Goal: Task Accomplishment & Management: Complete application form

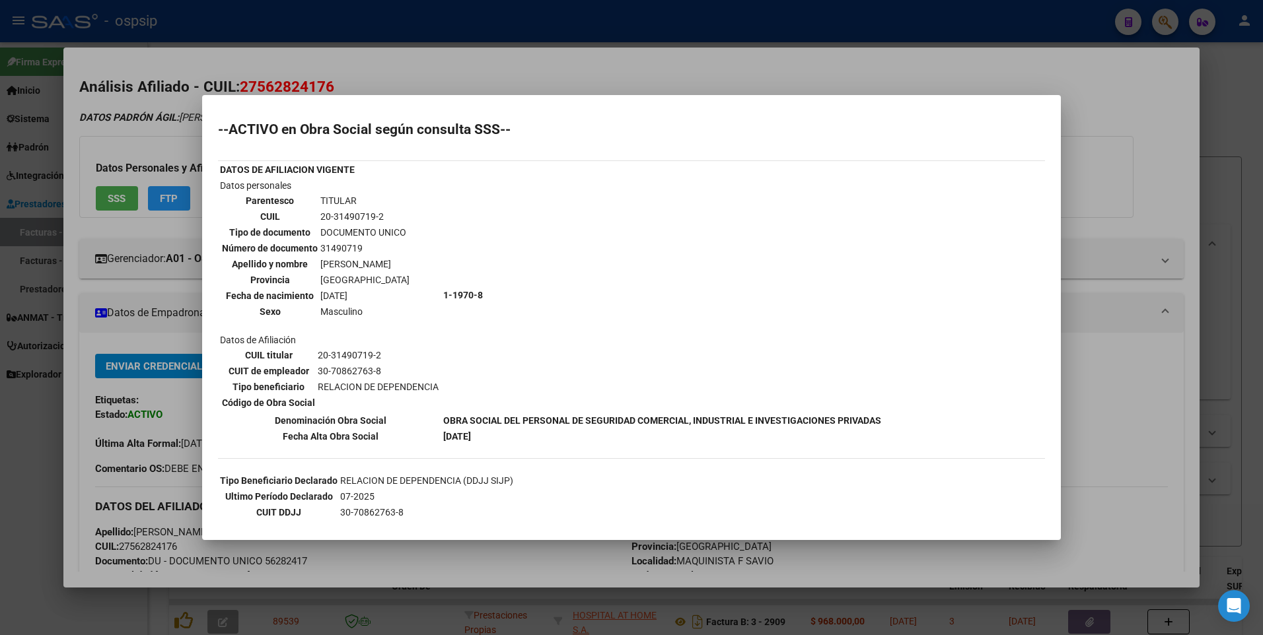
scroll to position [396, 0]
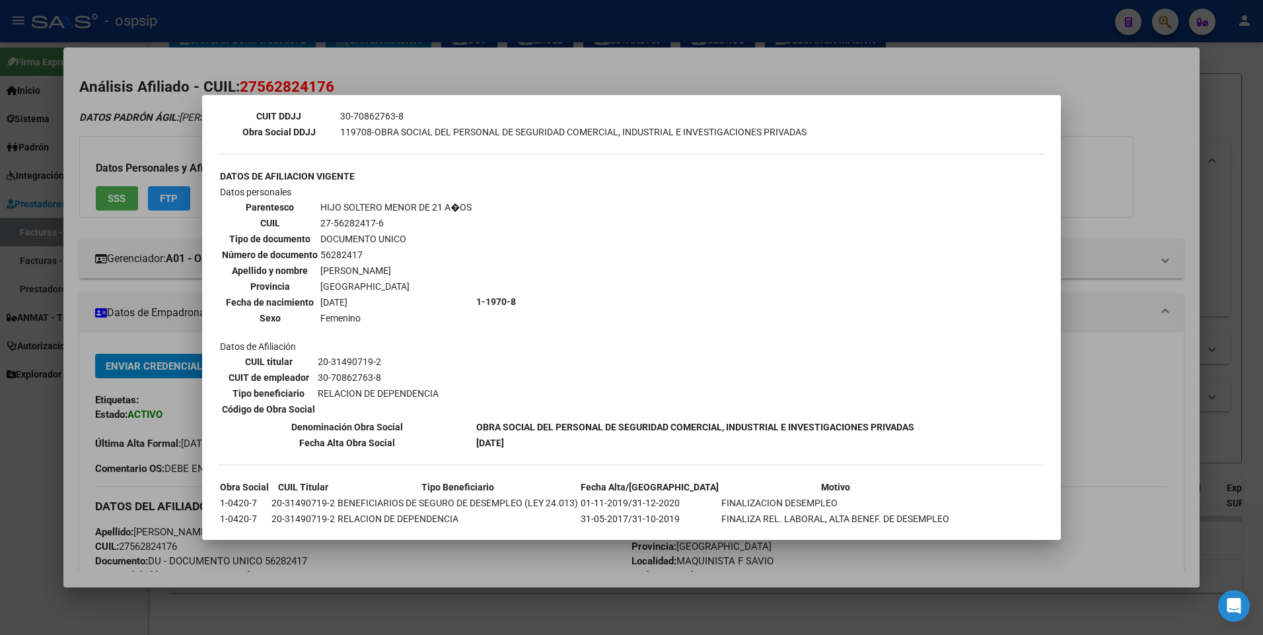
click at [1110, 101] on div at bounding box center [631, 317] width 1263 height 635
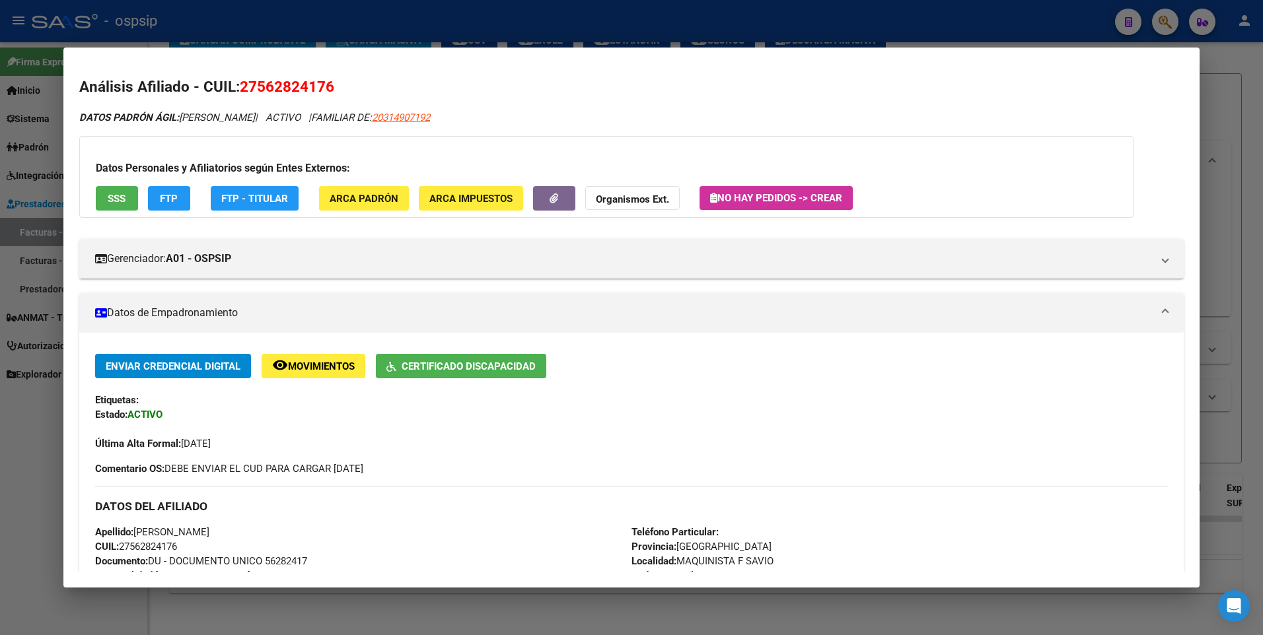
click at [1211, 69] on div at bounding box center [631, 317] width 1263 height 635
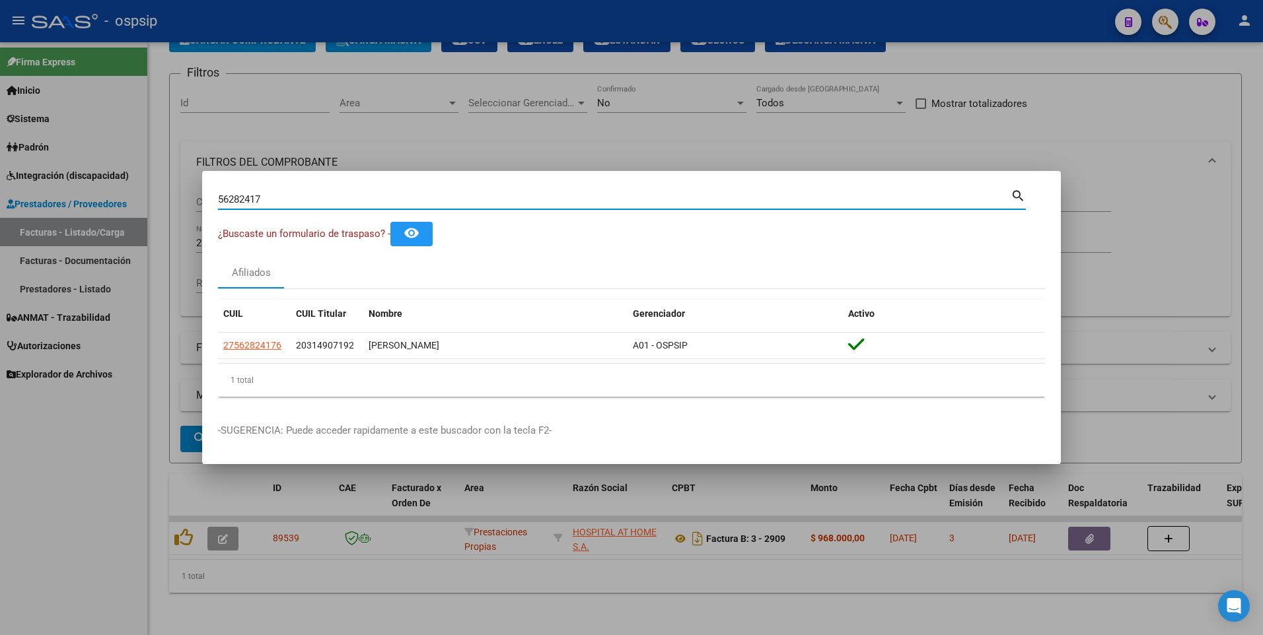
drag, startPoint x: 281, startPoint y: 201, endPoint x: 52, endPoint y: 230, distance: 231.7
click at [52, 227] on div "56282417 Buscar (apellido, dni, cuil, nro traspaso, cuit, obra social) search ¿…" at bounding box center [631, 317] width 1263 height 635
type input "17707036"
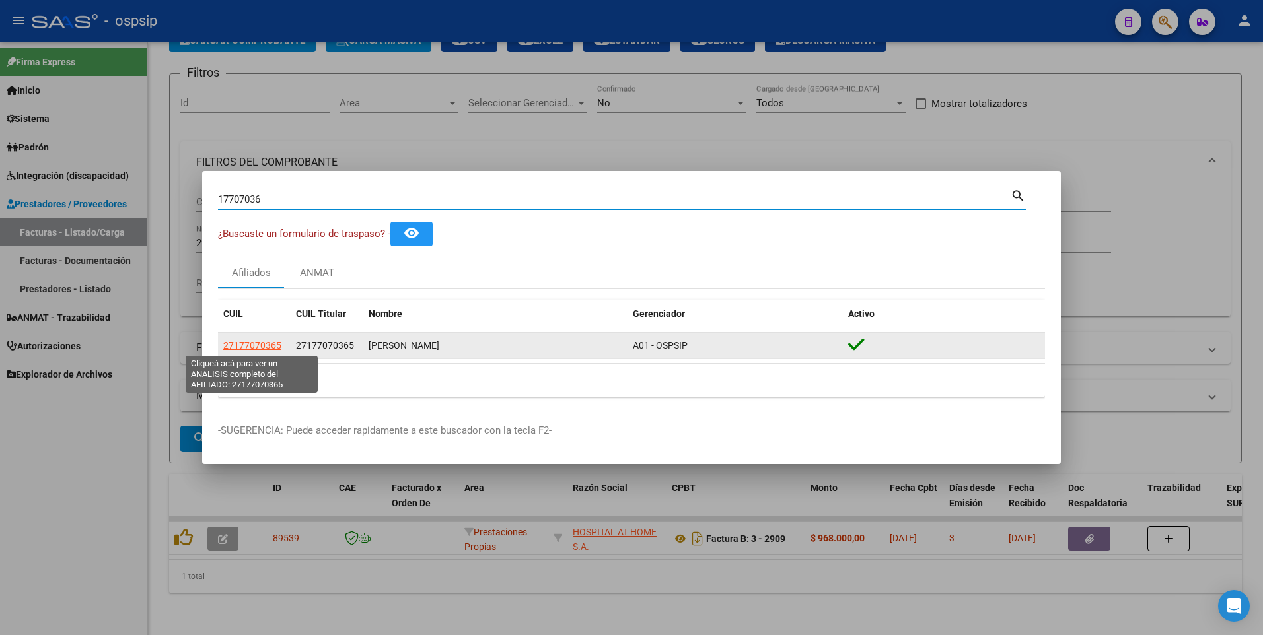
click at [264, 346] on span "27177070365" at bounding box center [252, 345] width 58 height 11
type textarea "27177070365"
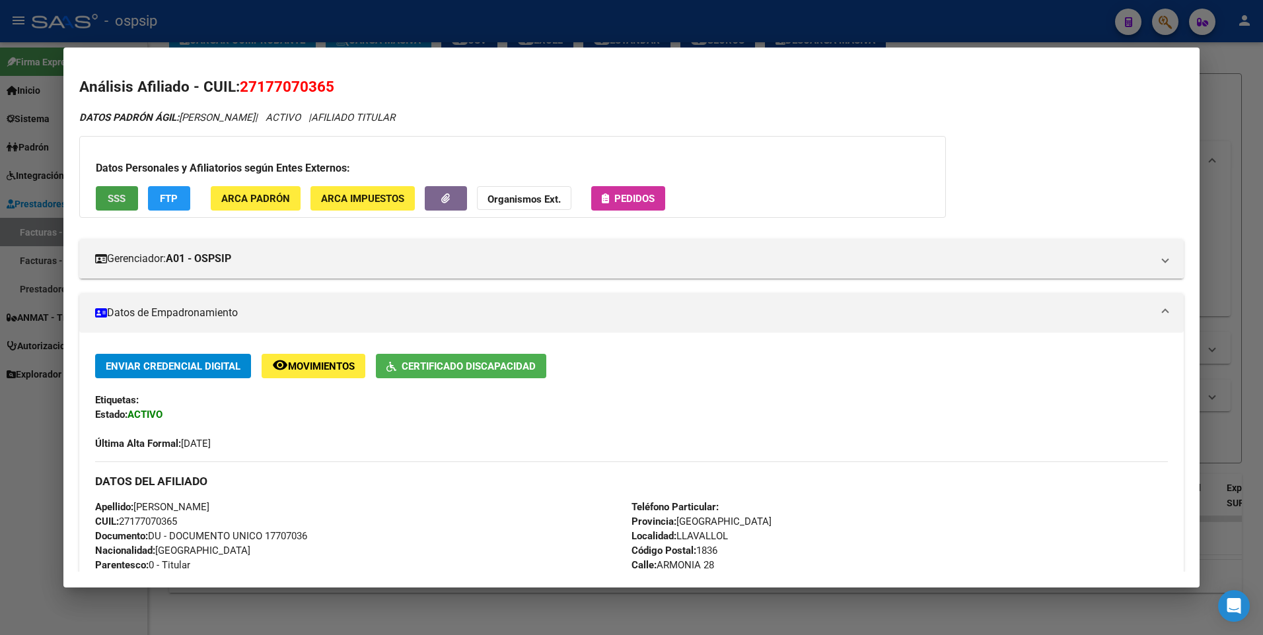
click at [112, 209] on button "SSS" at bounding box center [117, 198] width 42 height 24
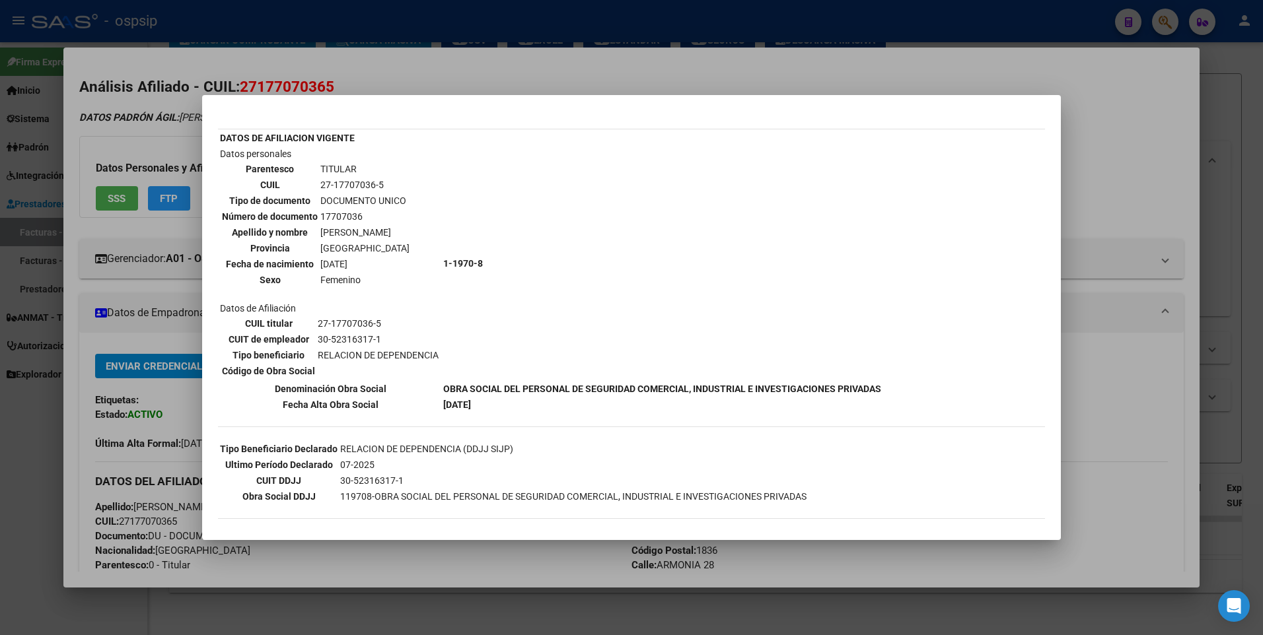
scroll to position [28, 0]
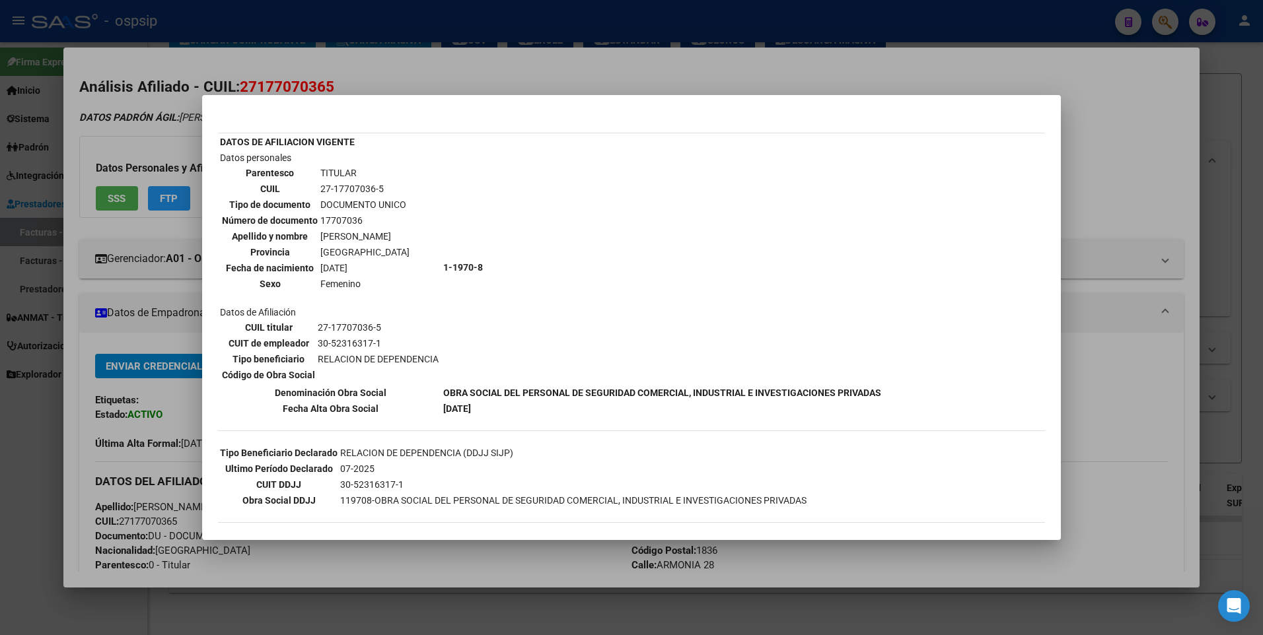
click at [1070, 128] on div at bounding box center [631, 317] width 1263 height 635
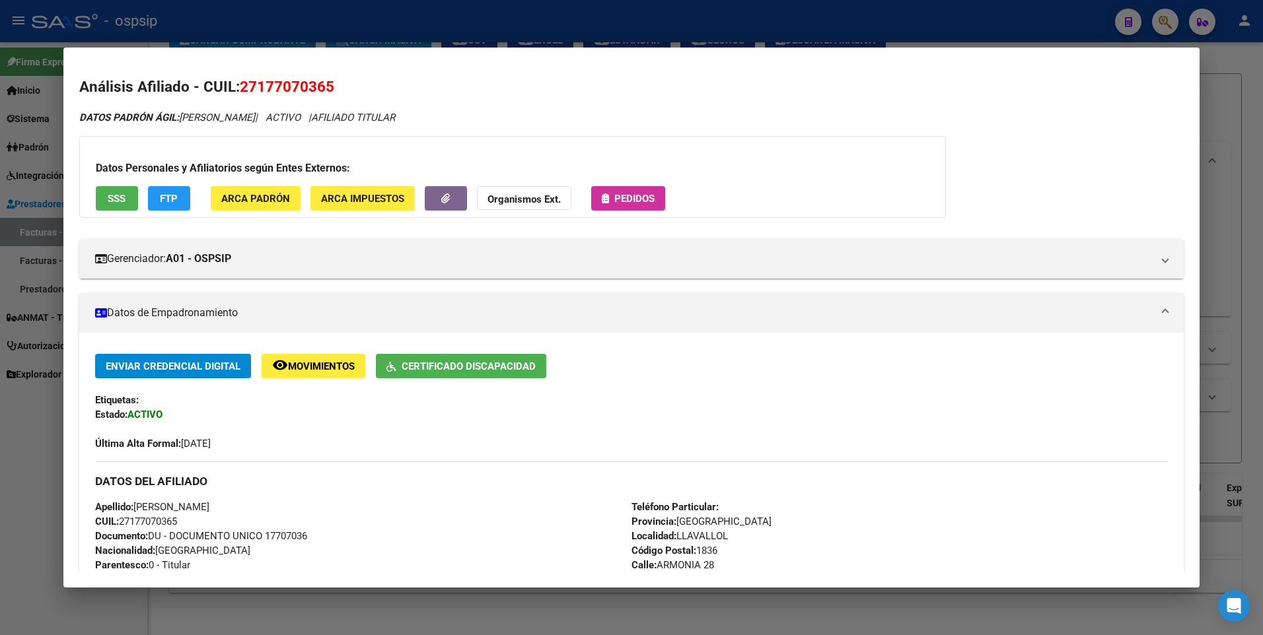
click at [1245, 101] on div at bounding box center [631, 317] width 1263 height 635
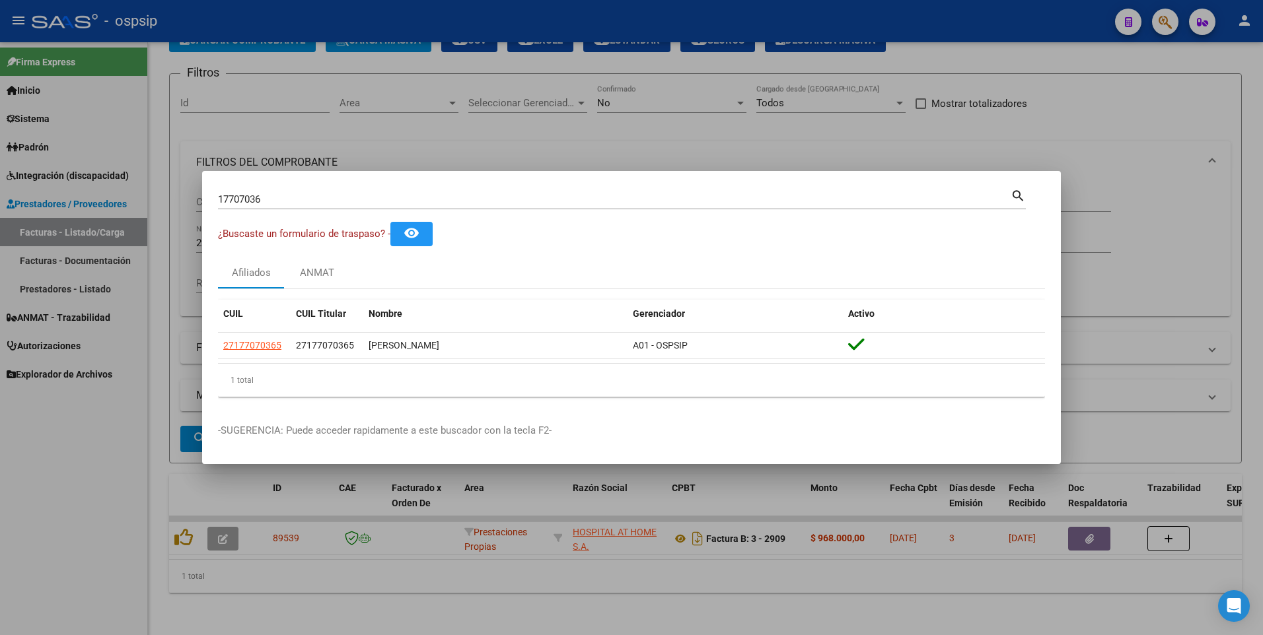
click at [399, 133] on div at bounding box center [631, 317] width 1263 height 635
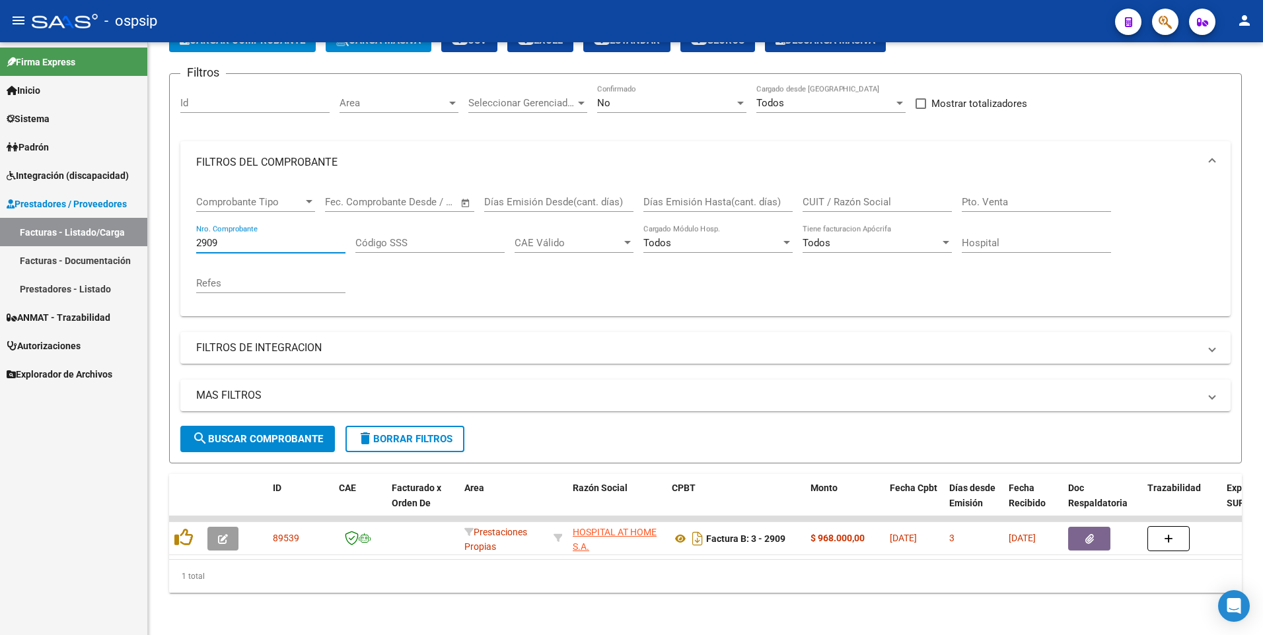
drag, startPoint x: 230, startPoint y: 228, endPoint x: 34, endPoint y: 238, distance: 196.4
click at [34, 238] on mat-sidenav-container "Firma Express Inicio Calendario SSS Instructivos Contacto OS Sistema Usuarios T…" at bounding box center [631, 338] width 1263 height 593
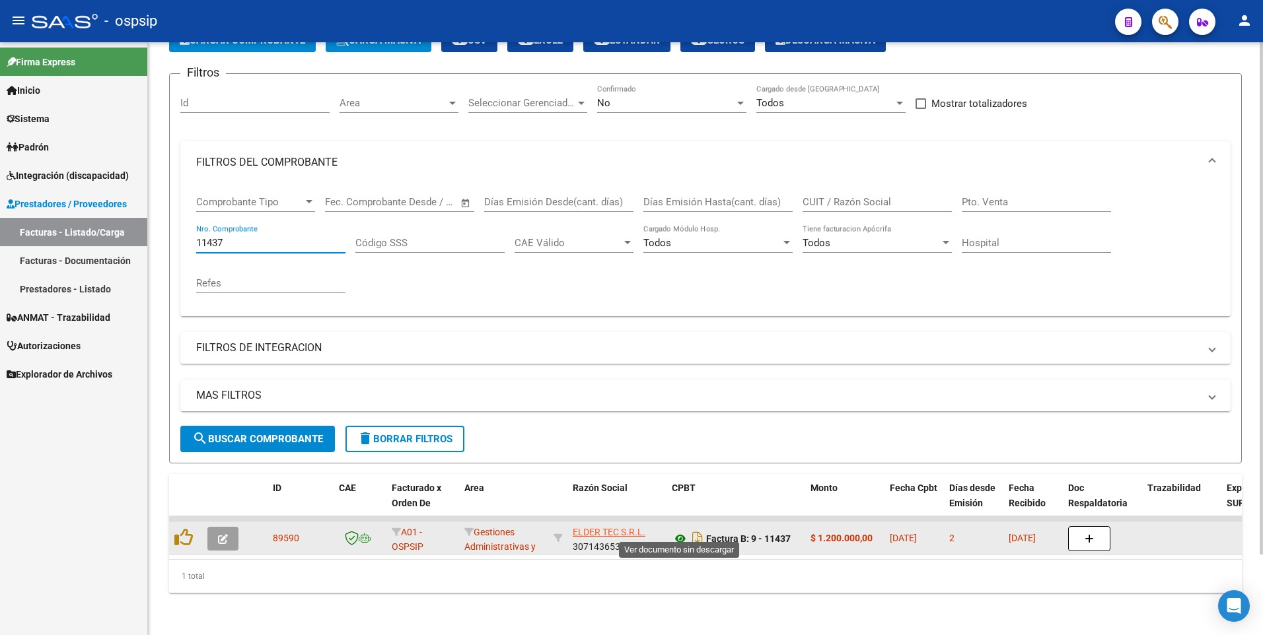
type input "11437"
click at [678, 531] on icon at bounding box center [680, 539] width 17 height 16
click at [680, 532] on icon at bounding box center [680, 539] width 17 height 16
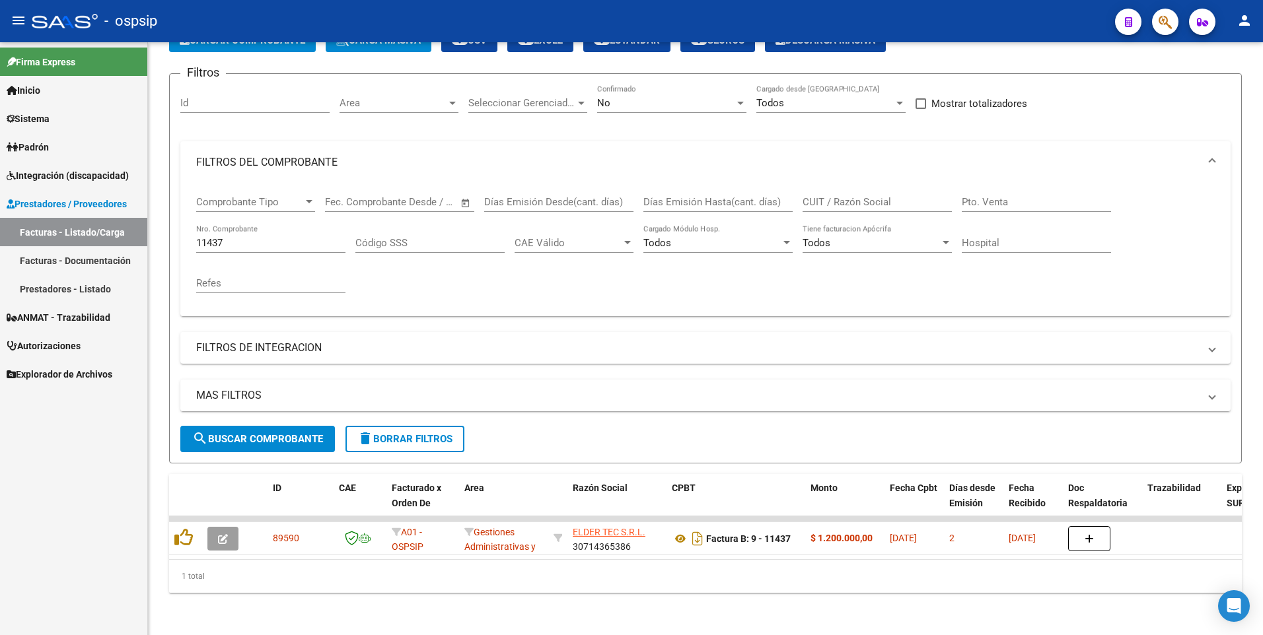
click at [52, 343] on span "Autorizaciones" at bounding box center [44, 346] width 74 height 15
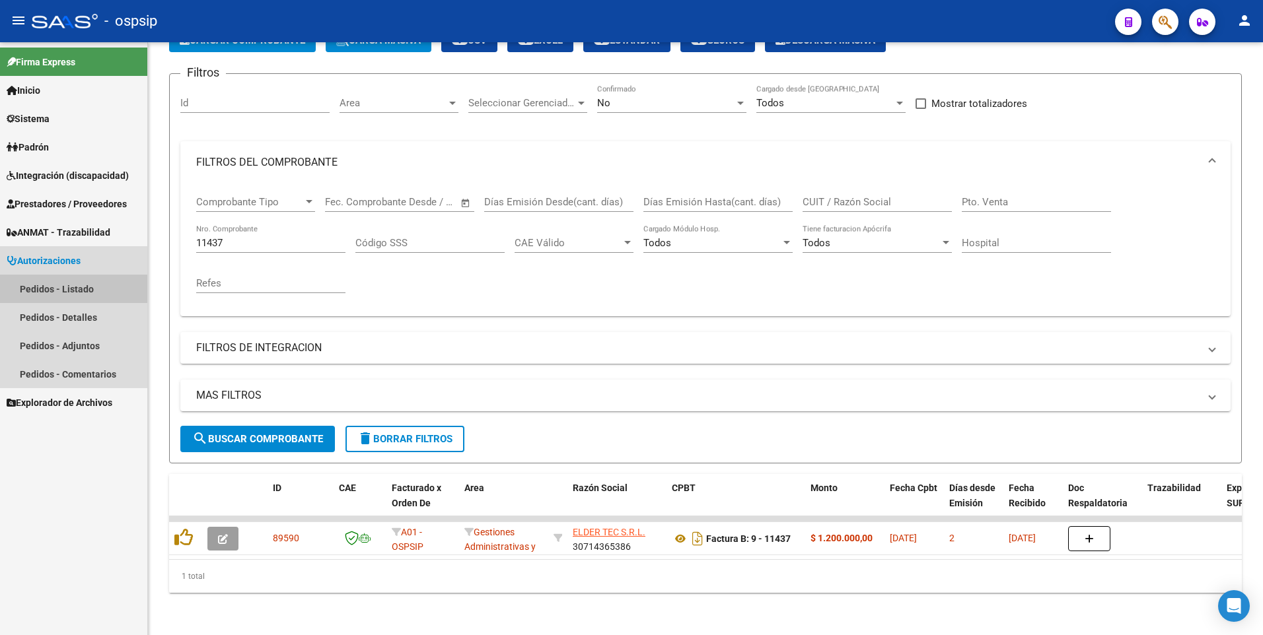
click at [65, 289] on link "Pedidos - Listado" at bounding box center [73, 289] width 147 height 28
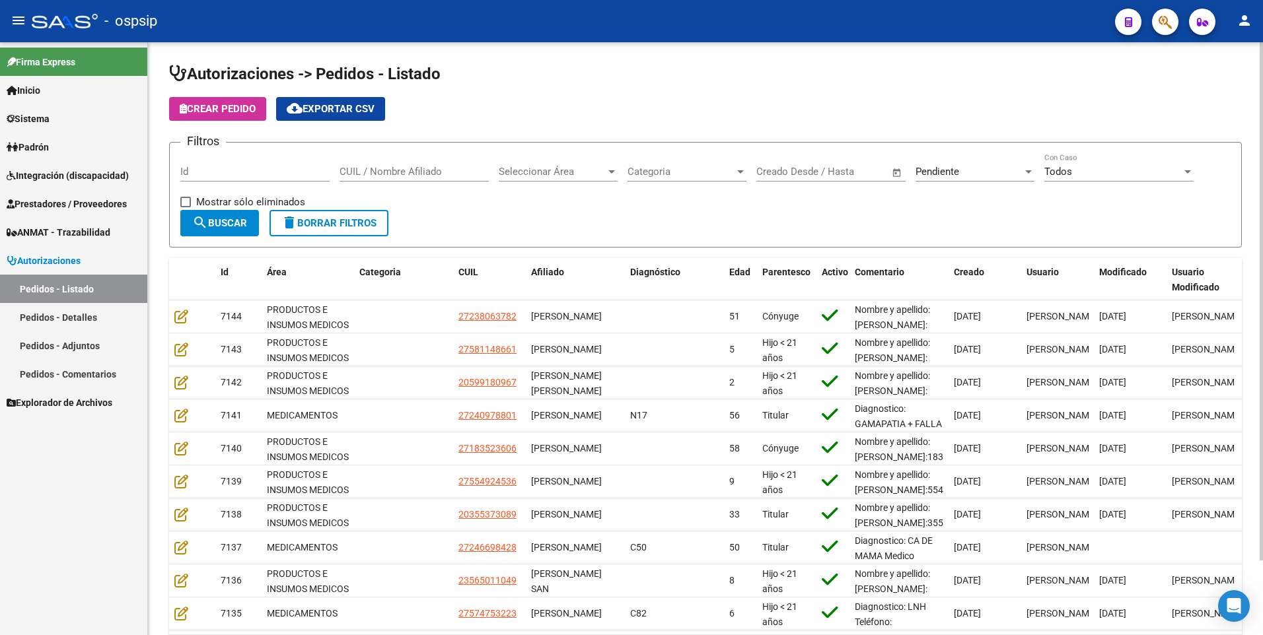
click at [223, 170] on input "Id" at bounding box center [254, 172] width 149 height 12
type input "6878"
click at [545, 180] on div "Seleccionar Área Seleccionar Área" at bounding box center [558, 167] width 119 height 28
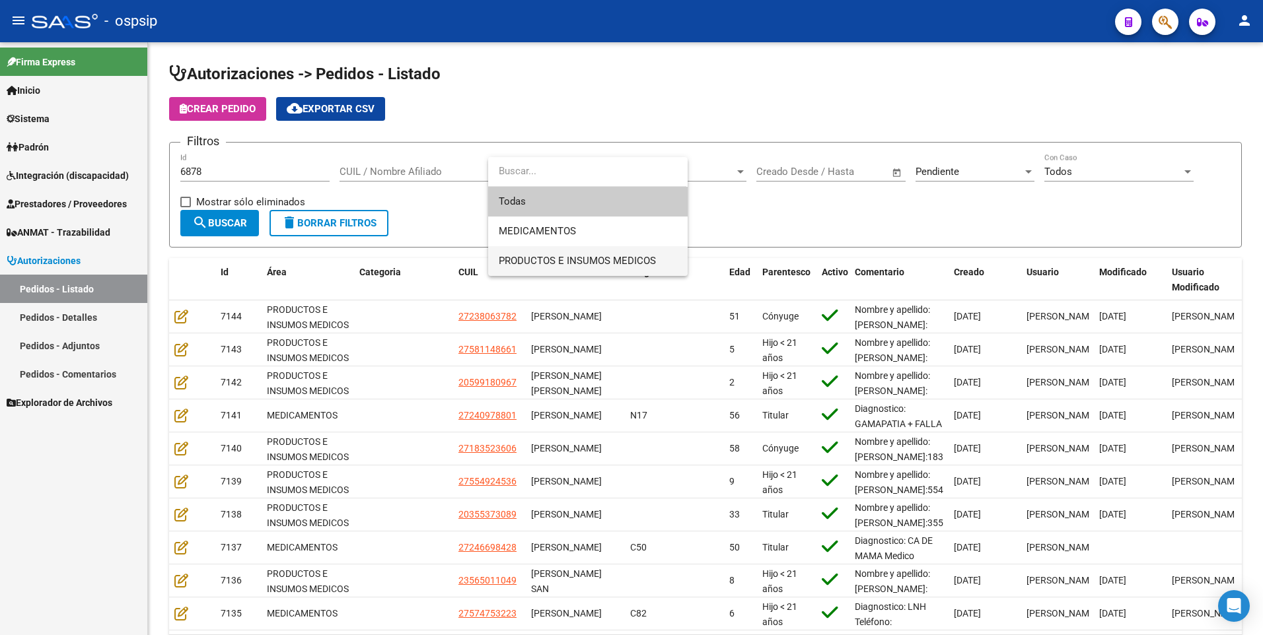
click at [560, 252] on span "PRODUCTOS E INSUMOS MEDICOS" at bounding box center [588, 261] width 178 height 30
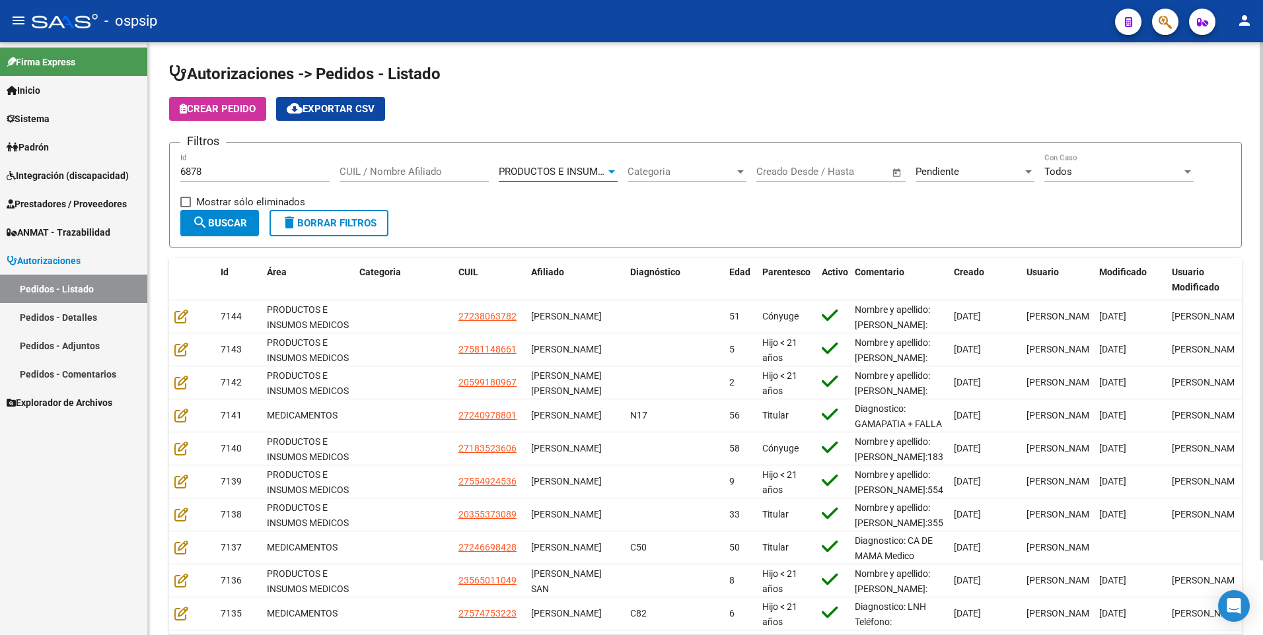
click at [947, 178] on div "Pendiente Seleccionar Estado" at bounding box center [974, 167] width 119 height 28
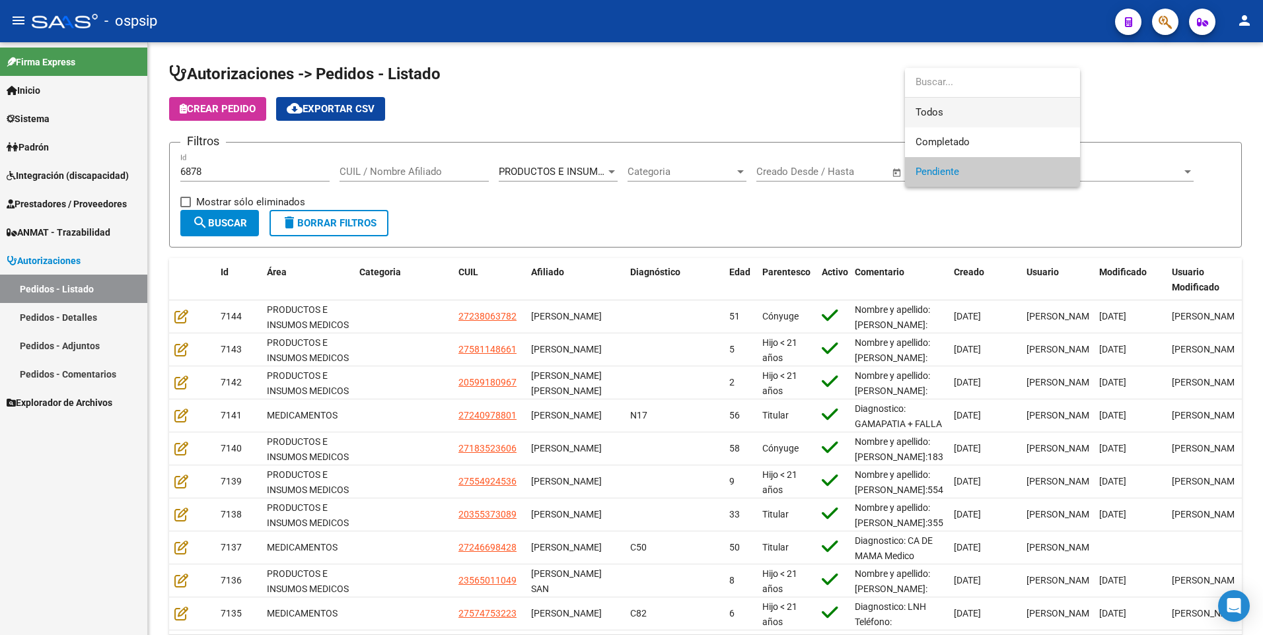
click at [946, 119] on span "Todos" at bounding box center [992, 113] width 154 height 30
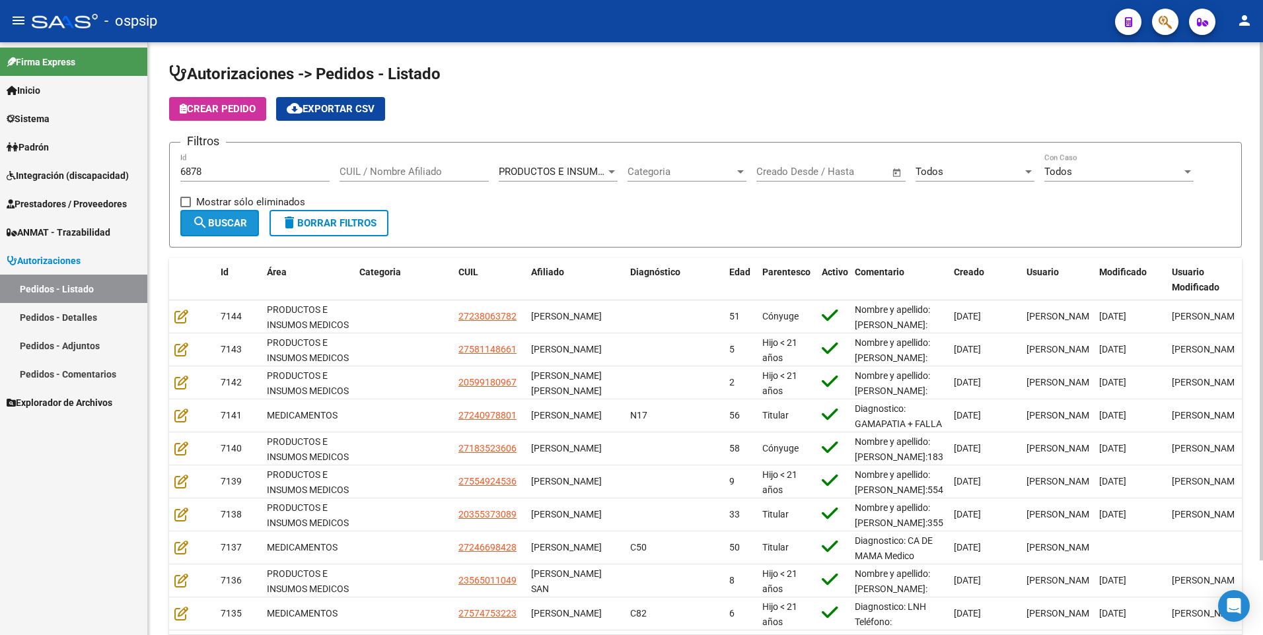
click at [237, 225] on span "search Buscar" at bounding box center [219, 223] width 55 height 12
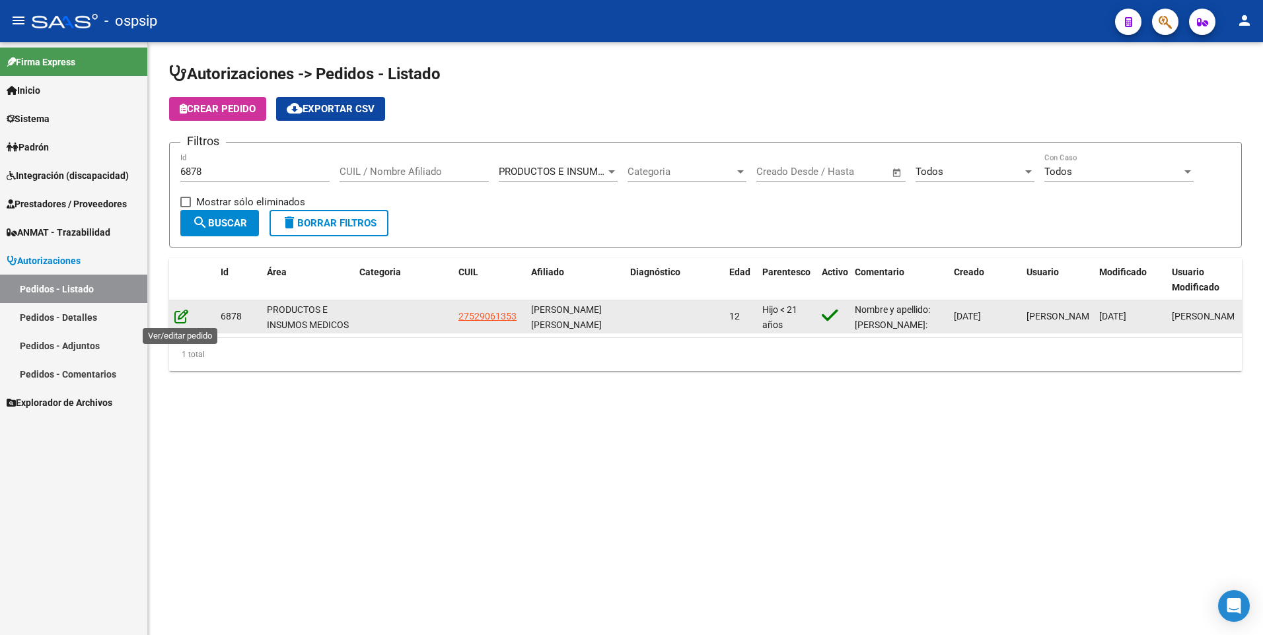
click at [176, 321] on icon at bounding box center [181, 316] width 14 height 15
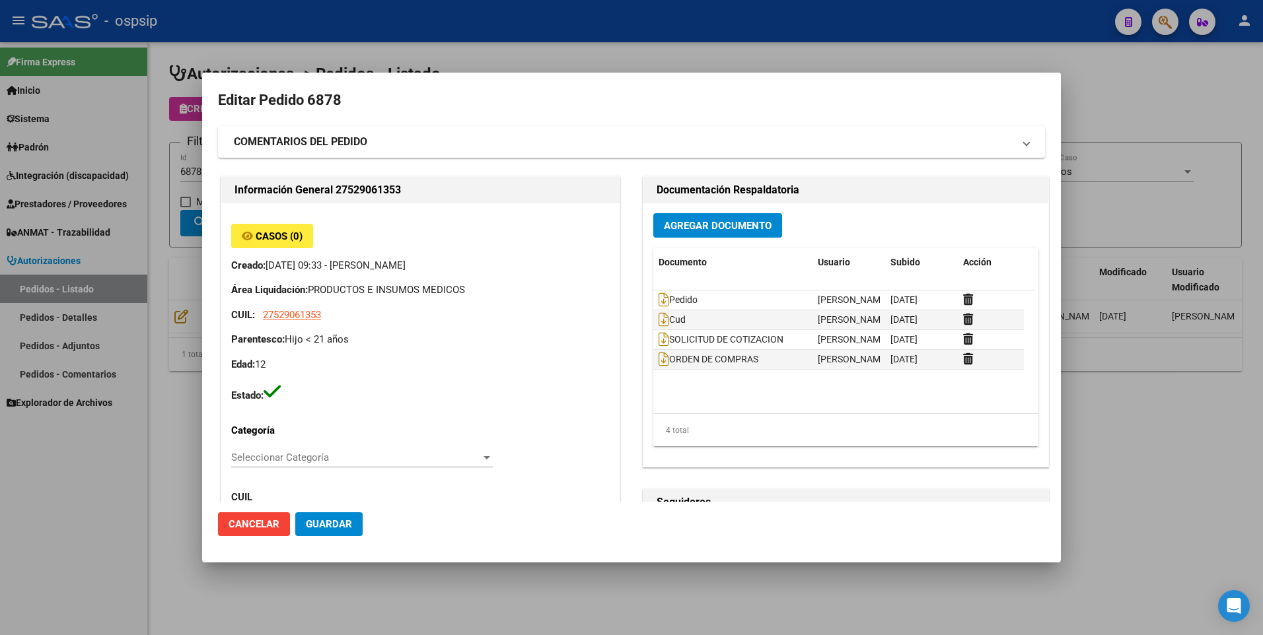
type input "[PERSON_NAME]"
type input "Santa Fe, [GEOGRAPHIC_DATA], [PERSON_NAME] 3512, Departamento: CAS"
click at [653, 300] on datatable-body-cell "Pedido" at bounding box center [732, 300] width 159 height 19
click at [662, 300] on icon at bounding box center [663, 300] width 11 height 15
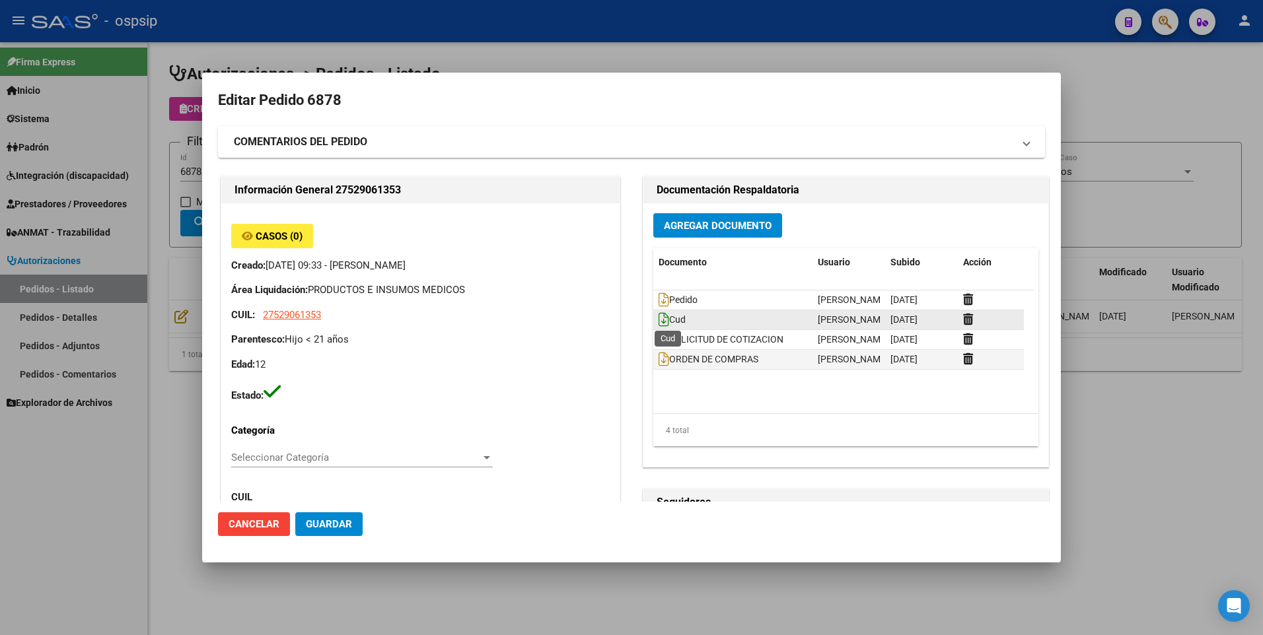
click at [659, 317] on icon at bounding box center [663, 319] width 11 height 15
click at [1220, 101] on div at bounding box center [631, 317] width 1263 height 635
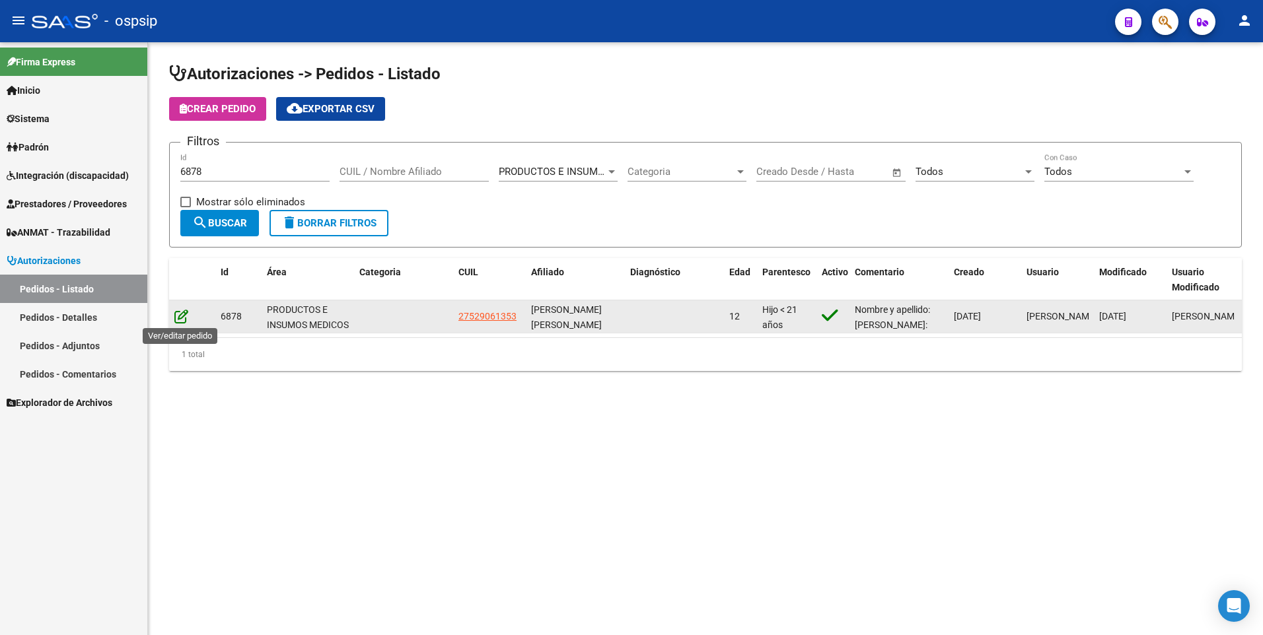
click at [178, 316] on icon at bounding box center [181, 316] width 14 height 15
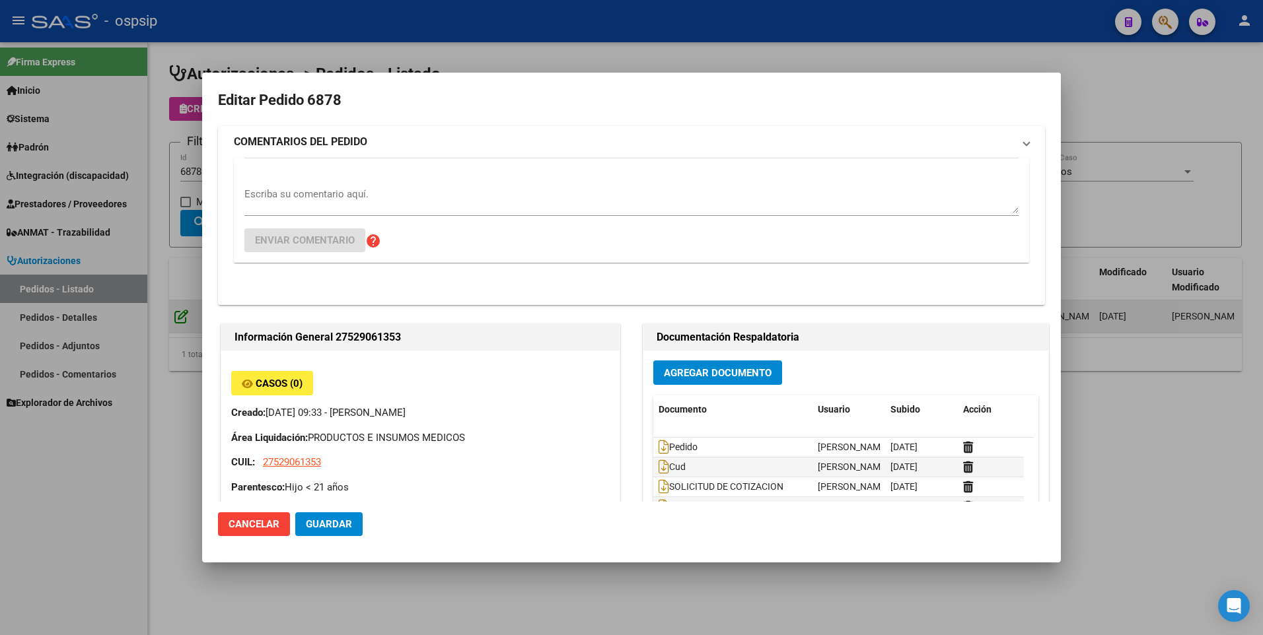
type input "[PERSON_NAME]"
type input "Santa Fe, [GEOGRAPHIC_DATA], [PERSON_NAME] 3512, Departamento: CAS"
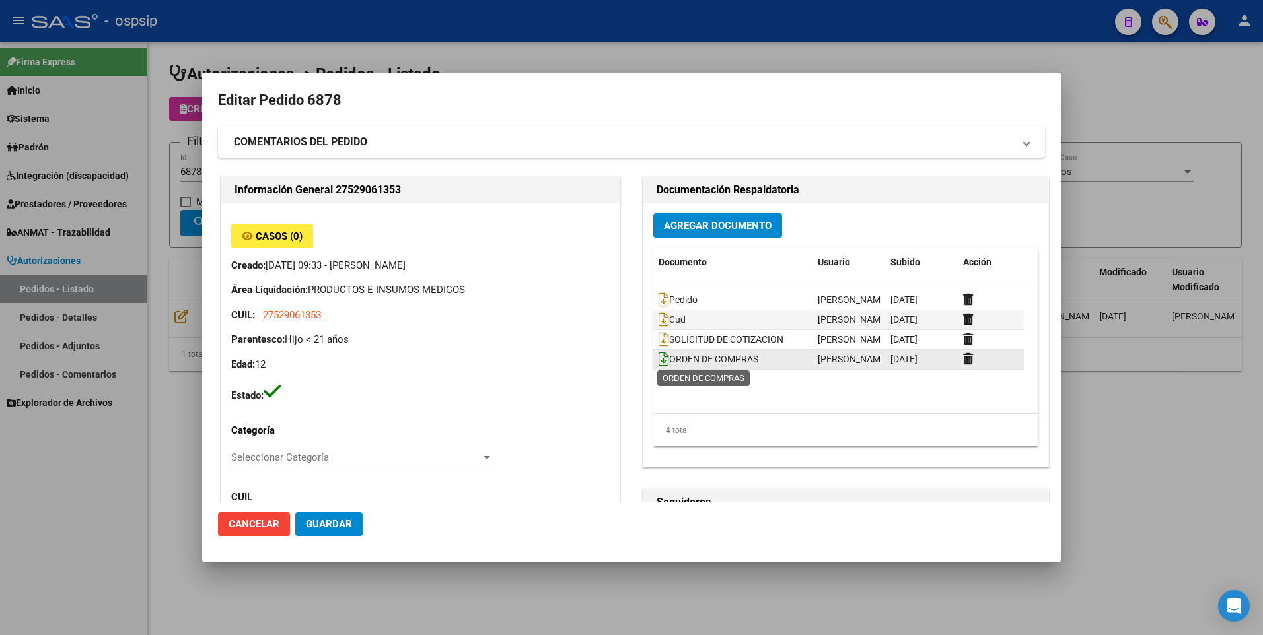
click at [658, 358] on icon at bounding box center [663, 359] width 11 height 15
click at [1076, 79] on div at bounding box center [631, 317] width 1263 height 635
